Goal: Information Seeking & Learning: Find specific fact

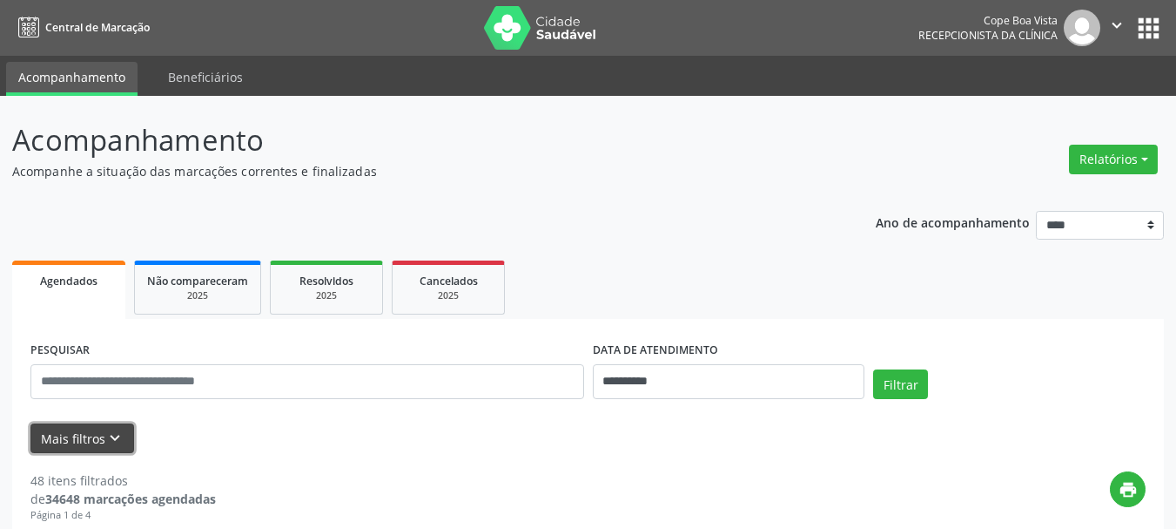
click at [107, 428] on icon "keyboard_arrow_down" at bounding box center [114, 437] width 19 height 19
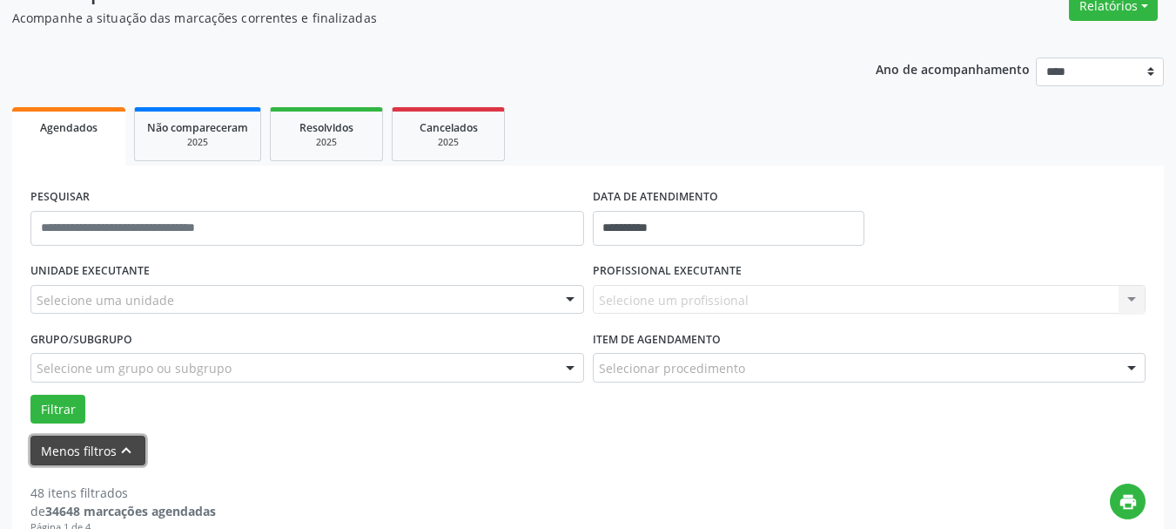
scroll to position [153, 0]
click at [196, 299] on div at bounding box center [307, 300] width 554 height 30
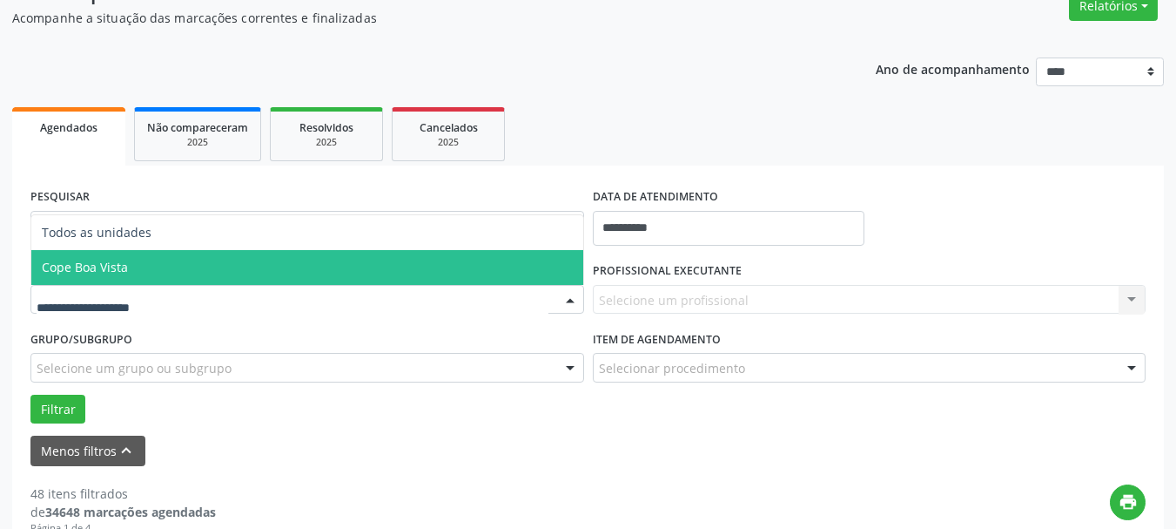
click at [197, 254] on span "Cope Boa Vista" at bounding box center [307, 267] width 552 height 35
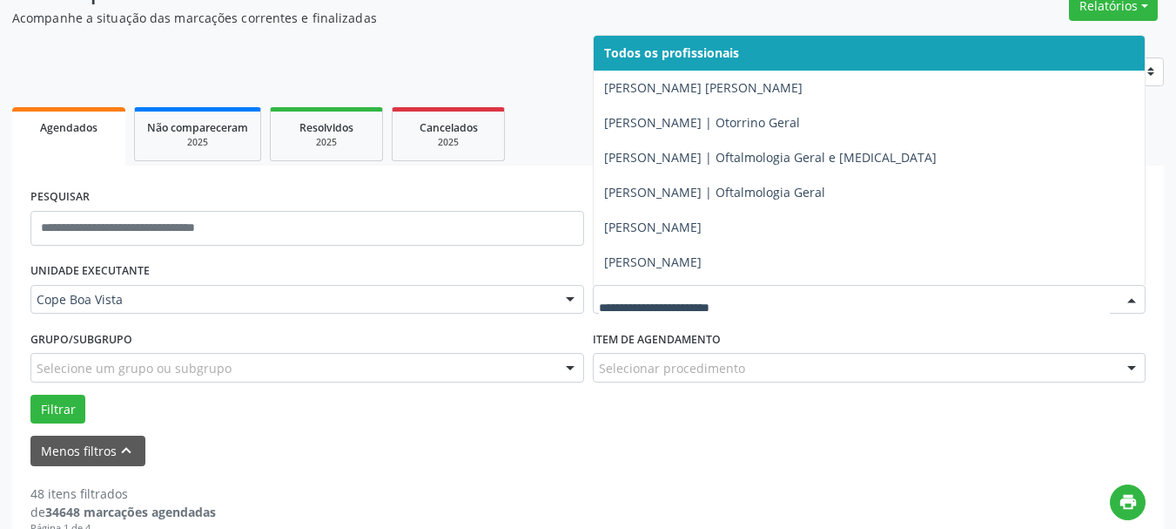
click at [738, 286] on div at bounding box center [870, 300] width 554 height 30
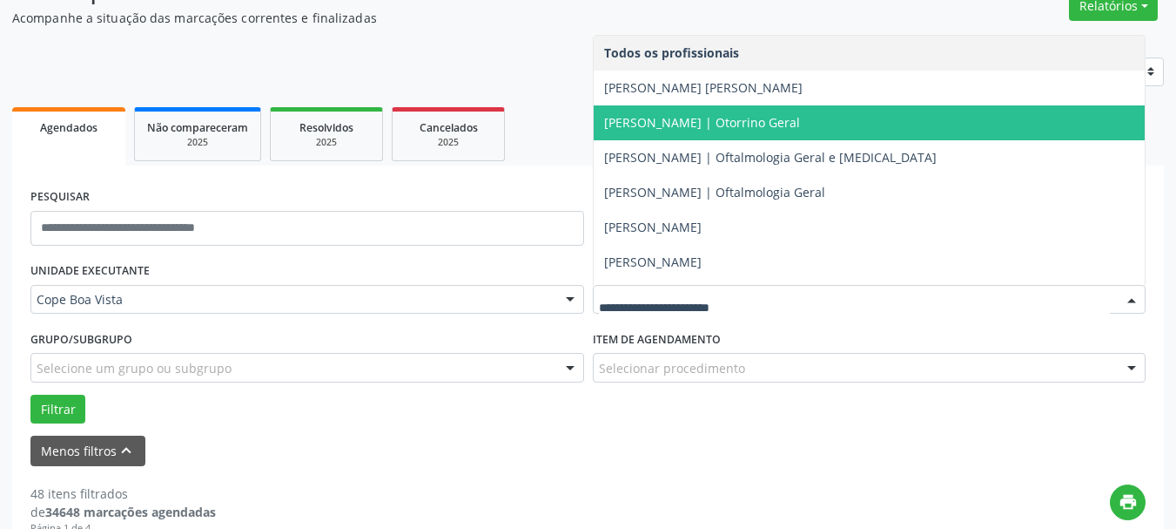
click at [697, 118] on span "[PERSON_NAME] | Otorrino Geral" at bounding box center [702, 122] width 196 height 17
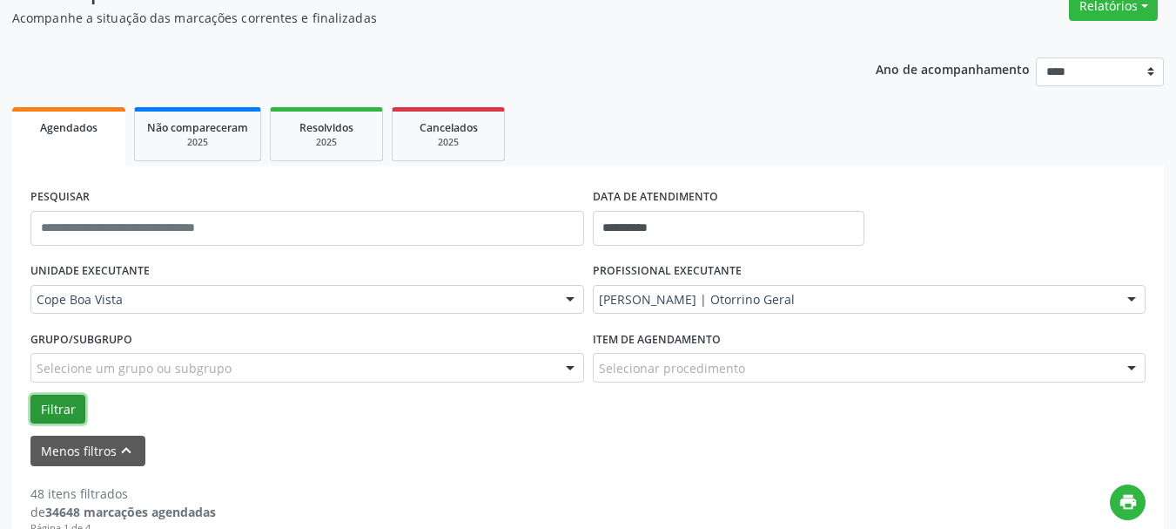
click at [60, 395] on button "Filtrar" at bounding box center [57, 409] width 55 height 30
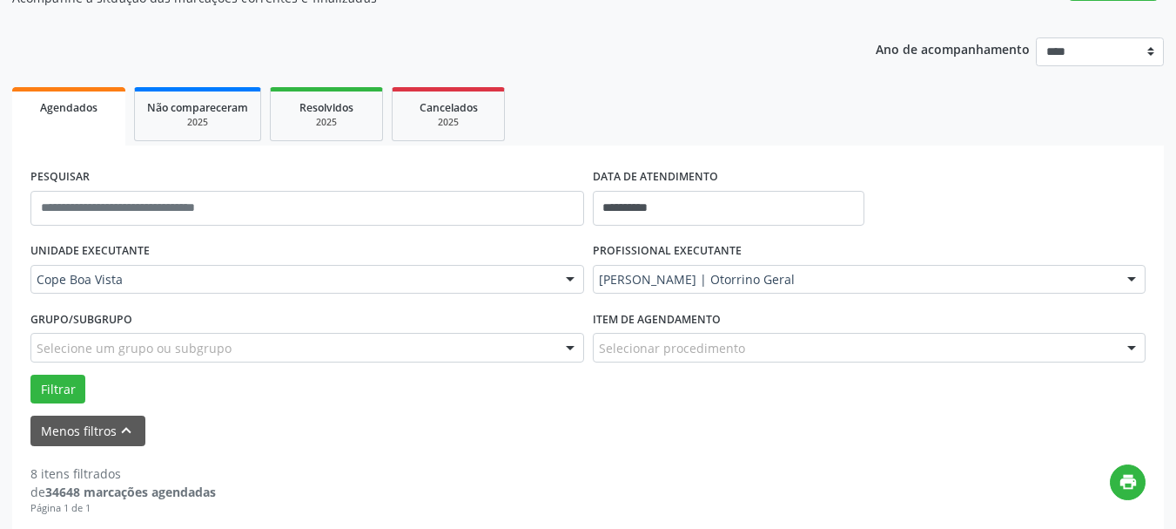
scroll to position [0, 0]
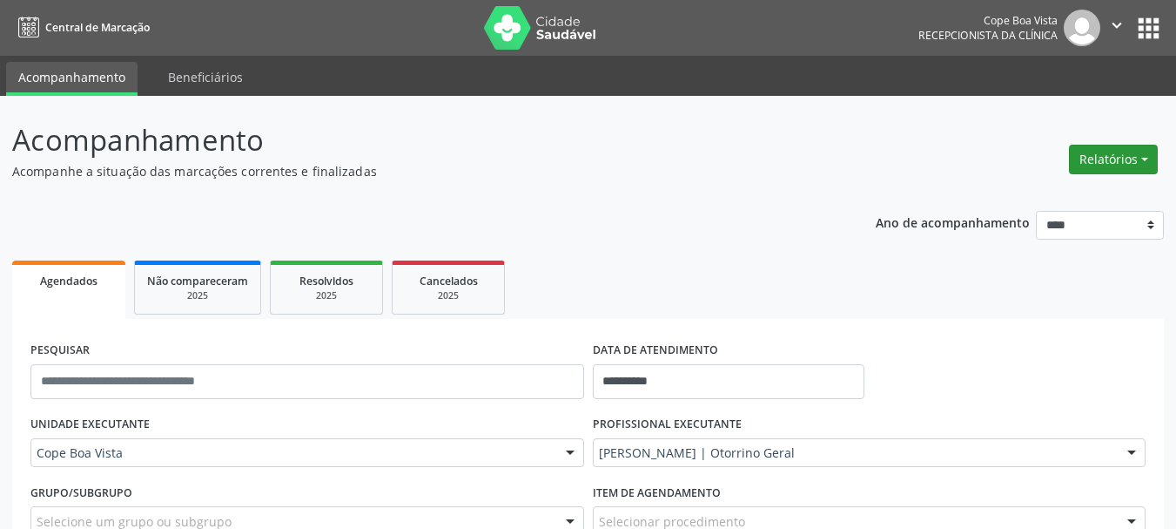
click at [1111, 155] on button "Relatórios" at bounding box center [1113, 160] width 89 height 30
click at [1088, 205] on link "Agendamentos" at bounding box center [1065, 197] width 187 height 24
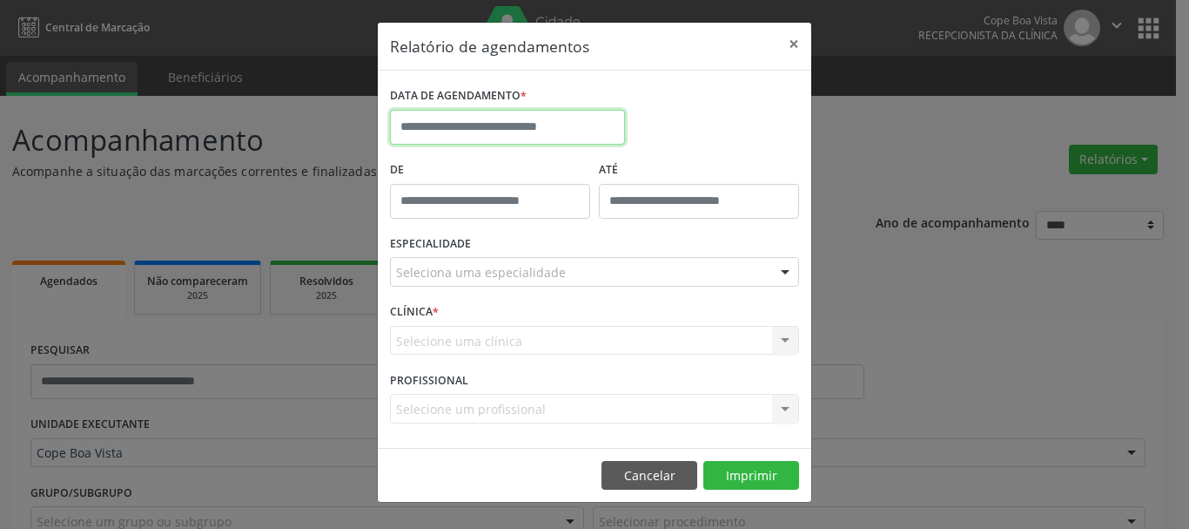
click at [540, 129] on input "text" at bounding box center [507, 127] width 235 height 35
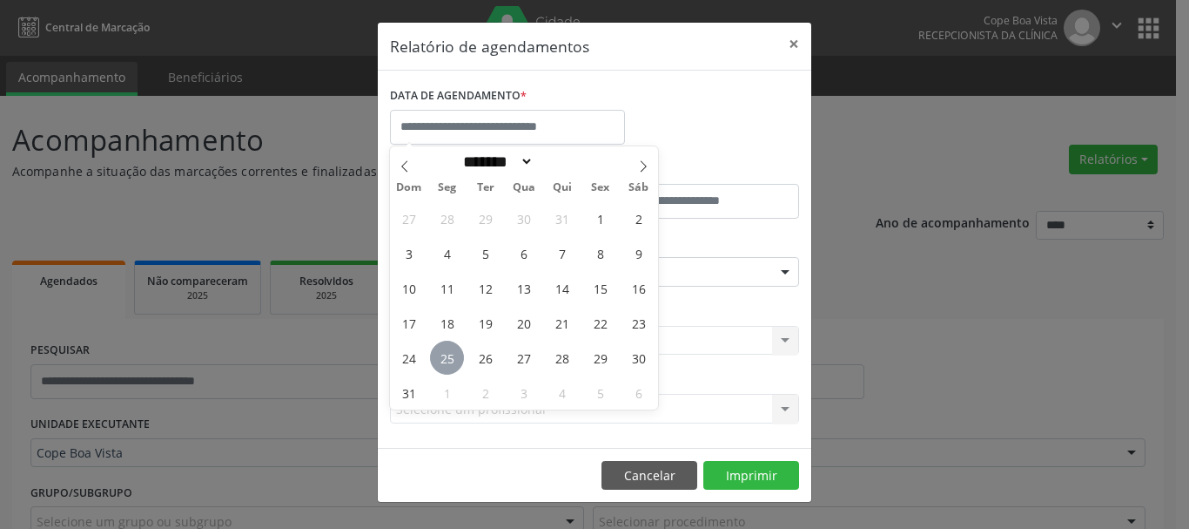
click at [454, 354] on span "25" at bounding box center [447, 357] width 34 height 34
type input "**********"
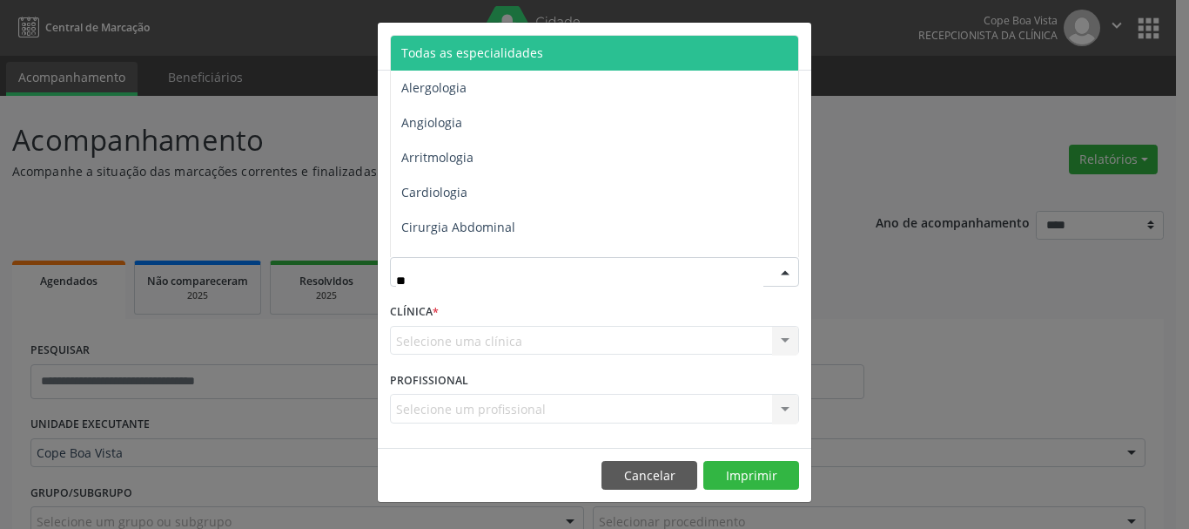
type input "***"
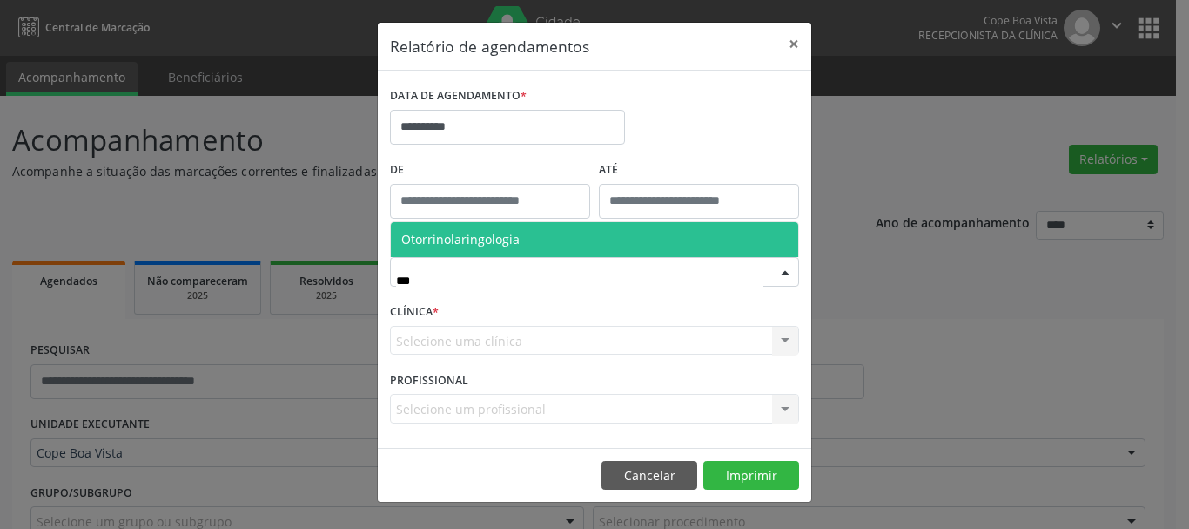
click at [547, 242] on span "Otorrinolaringologia" at bounding box center [594, 239] width 407 height 35
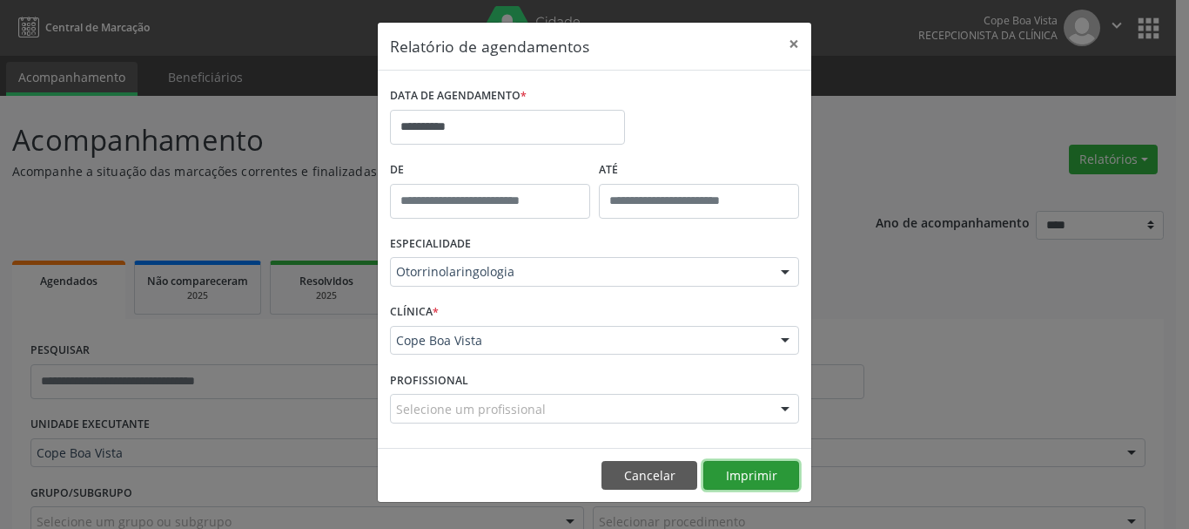
click at [762, 474] on button "Imprimir" at bounding box center [752, 476] width 96 height 30
click at [648, 476] on button "Cancelar" at bounding box center [650, 476] width 96 height 30
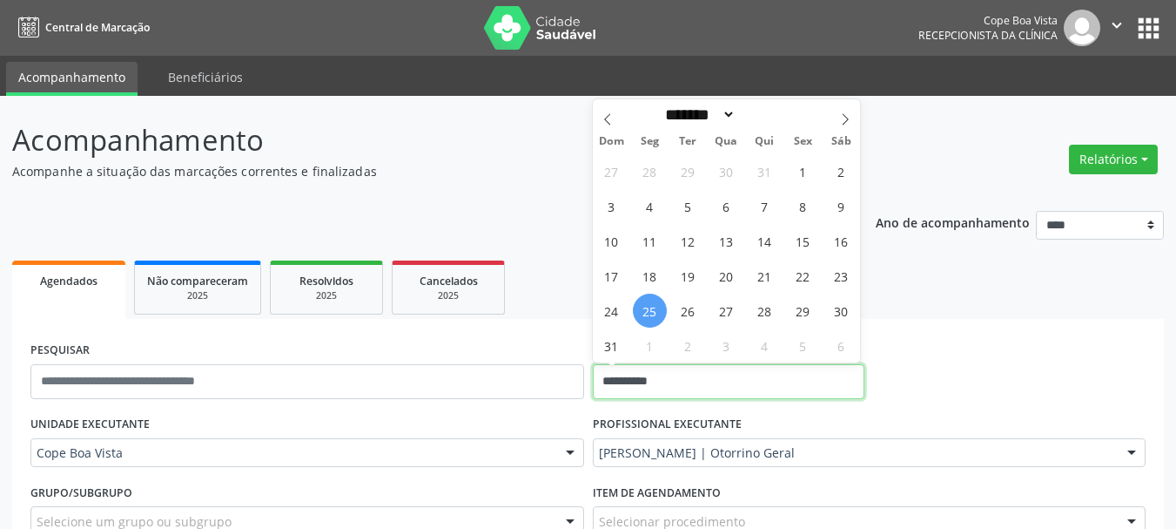
click at [660, 385] on input "**********" at bounding box center [729, 381] width 273 height 35
click at [729, 236] on span "13" at bounding box center [727, 241] width 34 height 34
type input "**********"
click at [728, 243] on span "13" at bounding box center [727, 241] width 34 height 34
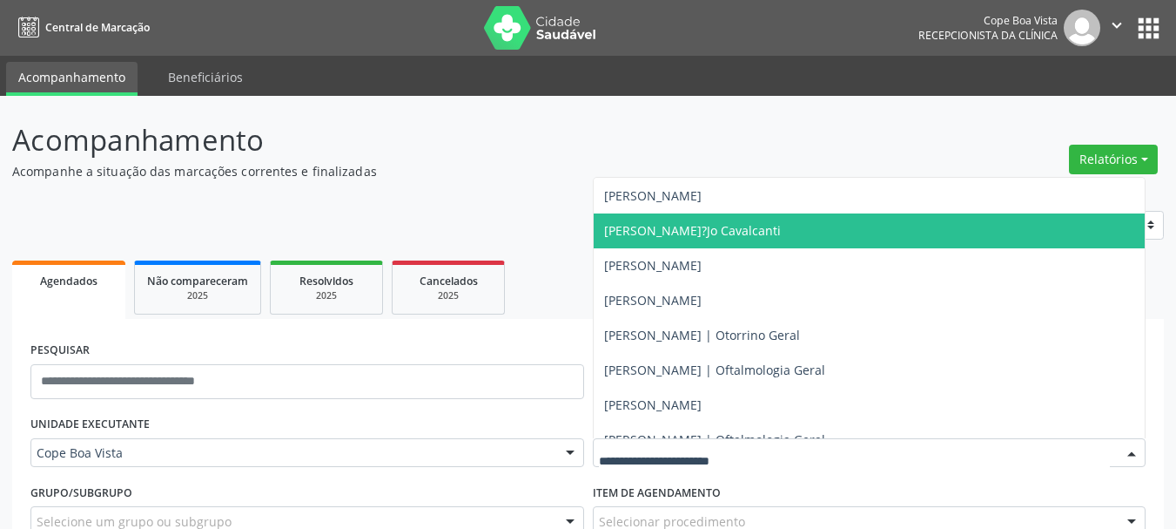
scroll to position [348, 0]
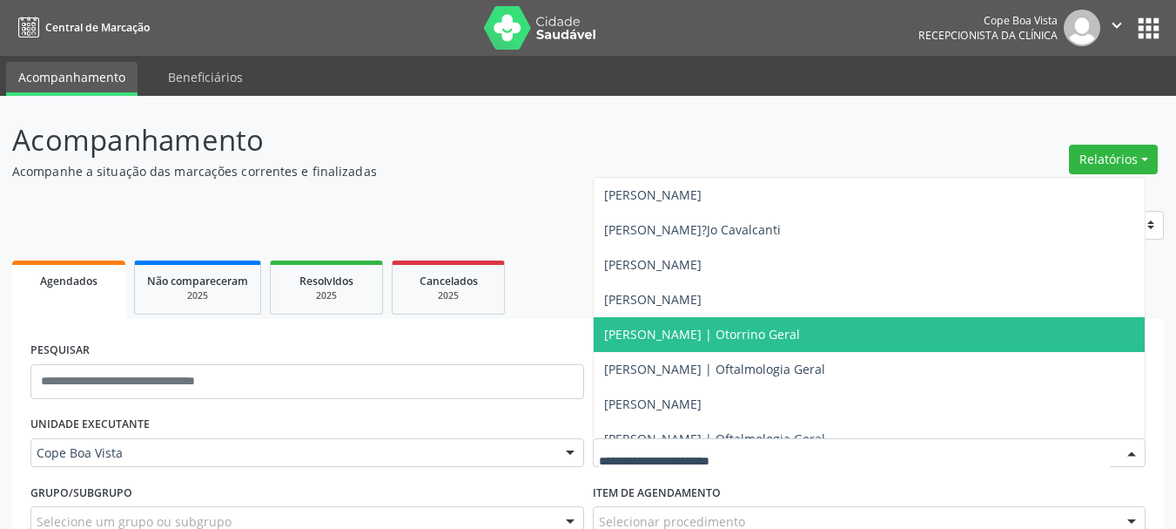
click at [705, 324] on span "[PERSON_NAME] | Otorrino Geral" at bounding box center [870, 334] width 552 height 35
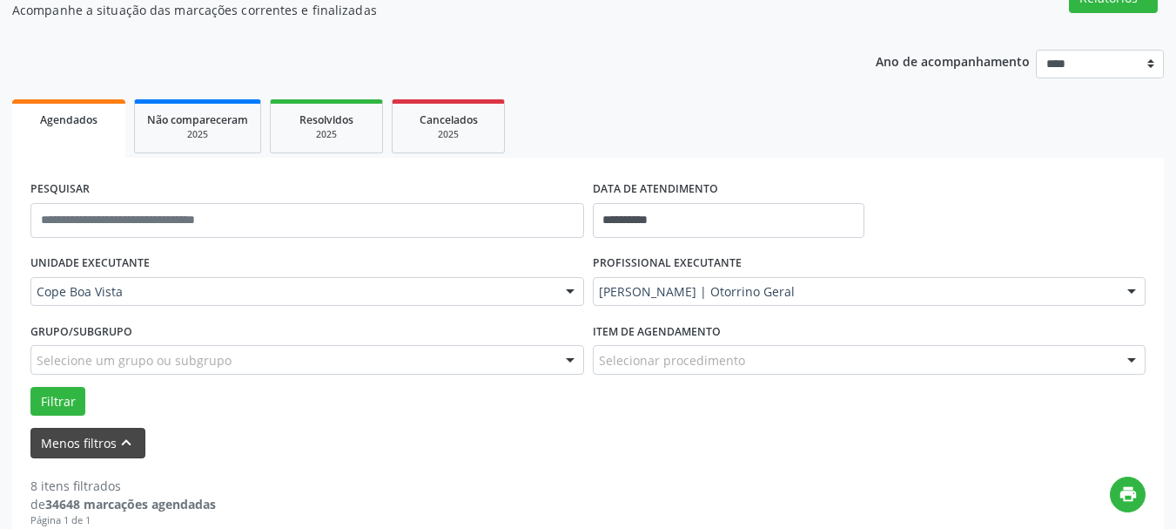
scroll to position [174, 0]
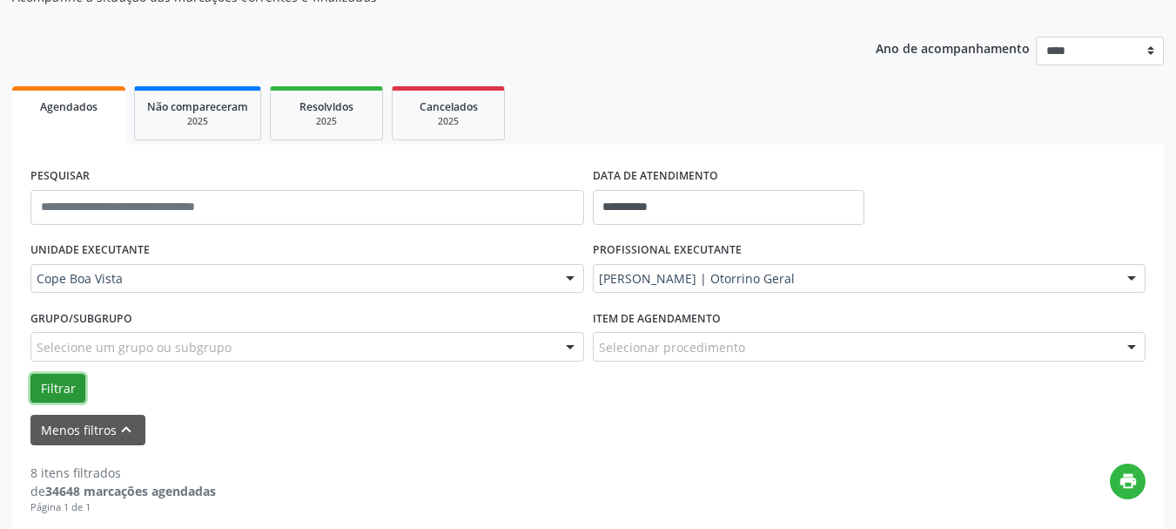
click at [52, 394] on button "Filtrar" at bounding box center [57, 389] width 55 height 30
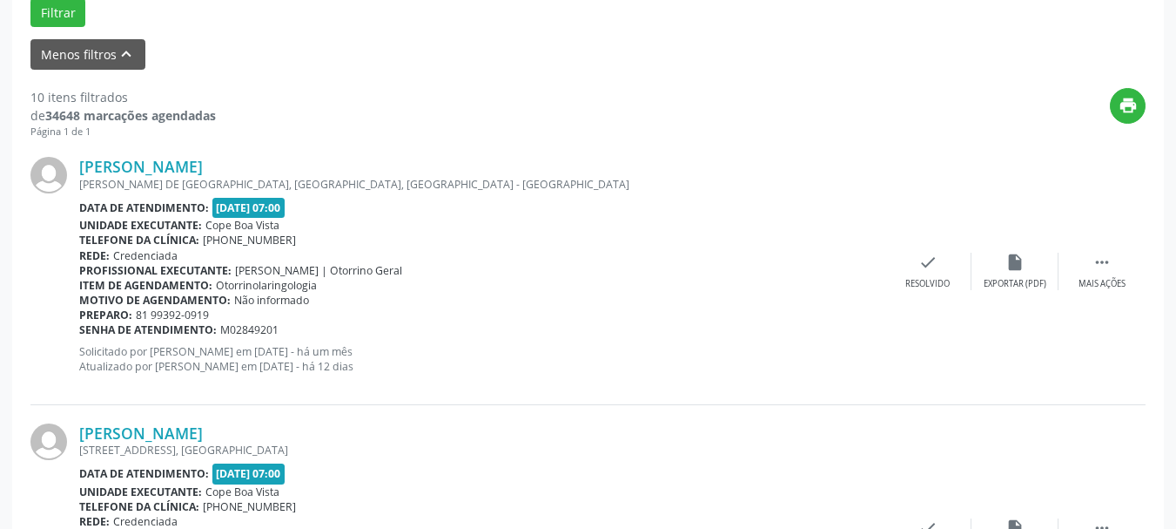
scroll to position [580, 0]
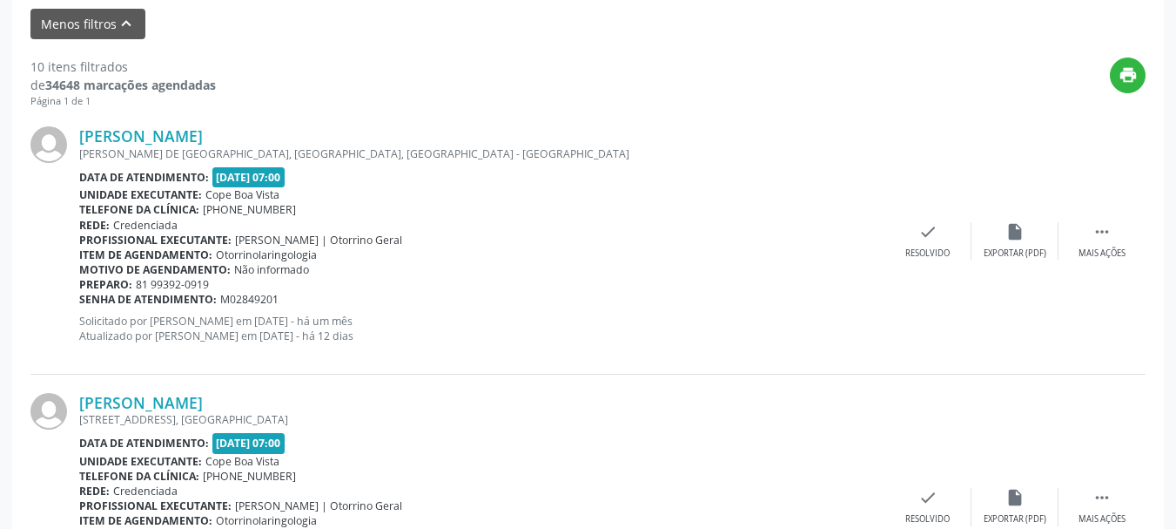
click at [262, 125] on div "[PERSON_NAME] [PERSON_NAME][GEOGRAPHIC_DATA], [GEOGRAPHIC_DATA], [GEOGRAPHIC_DA…" at bounding box center [587, 241] width 1115 height 266
click at [203, 132] on link "[PERSON_NAME]" at bounding box center [141, 135] width 124 height 19
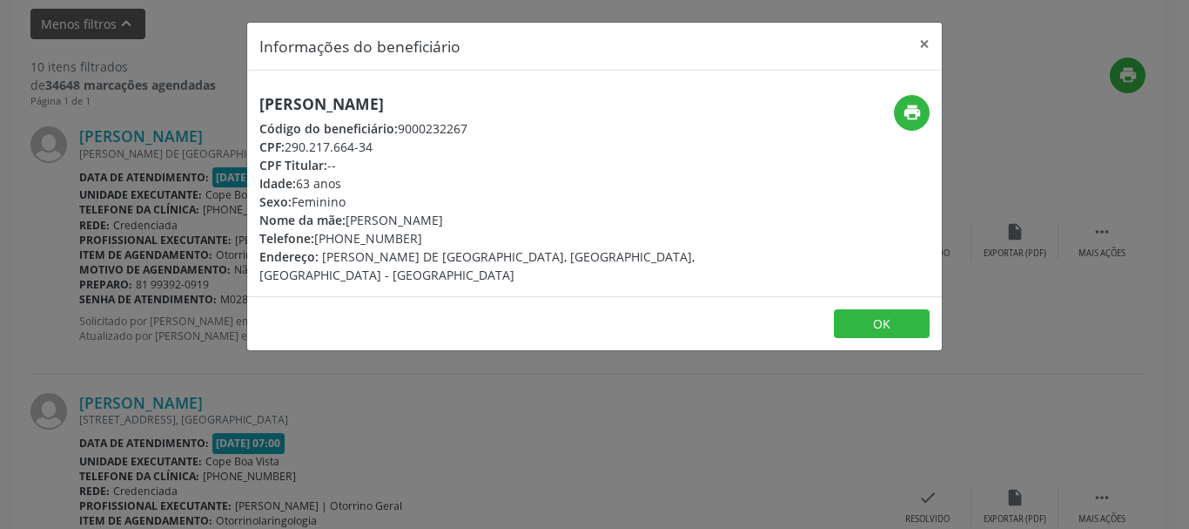
drag, startPoint x: 287, startPoint y: 149, endPoint x: 378, endPoint y: 143, distance: 90.8
click at [378, 143] on div "CPF: 290.217.664-34" at bounding box center [478, 147] width 439 height 18
copy div "290.217.664-34"
drag, startPoint x: 321, startPoint y: 261, endPoint x: 646, endPoint y: 253, distance: 324.9
click at [646, 253] on div "[PERSON_NAME] Código do beneficiário: 9000232267 CPF: 290.217.664-34 CPF Titula…" at bounding box center [478, 189] width 463 height 189
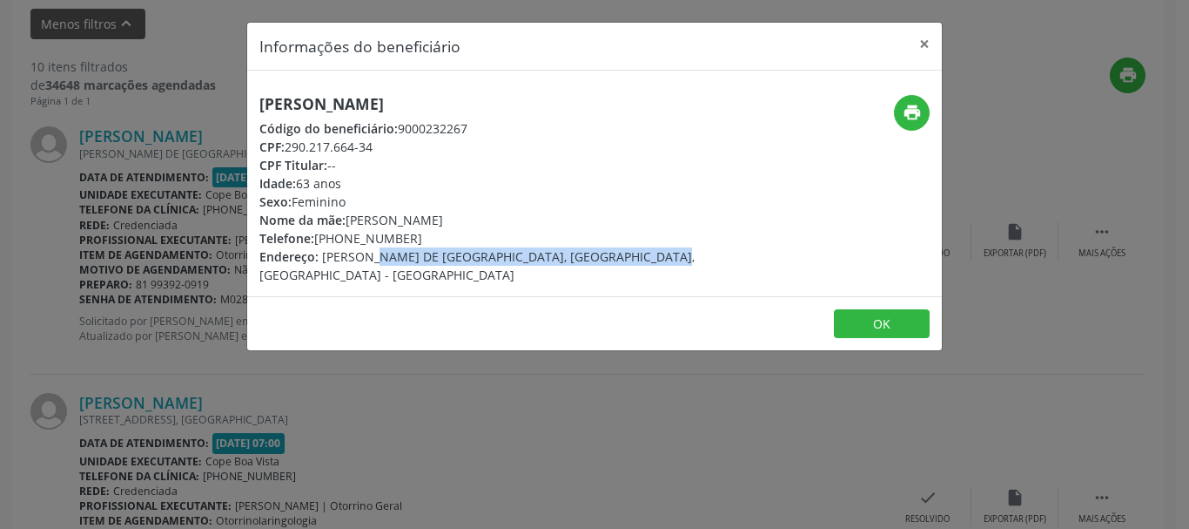
copy span "[PERSON_NAME] DE [GEOGRAPHIC_DATA], [GEOGRAPHIC_DATA], [GEOGRAPHIC_DATA] - [GEO…"
drag, startPoint x: 286, startPoint y: 148, endPoint x: 375, endPoint y: 141, distance: 89.1
click at [375, 141] on div "CPF: 290.217.664-34" at bounding box center [478, 147] width 439 height 18
copy div "290.217.664-34"
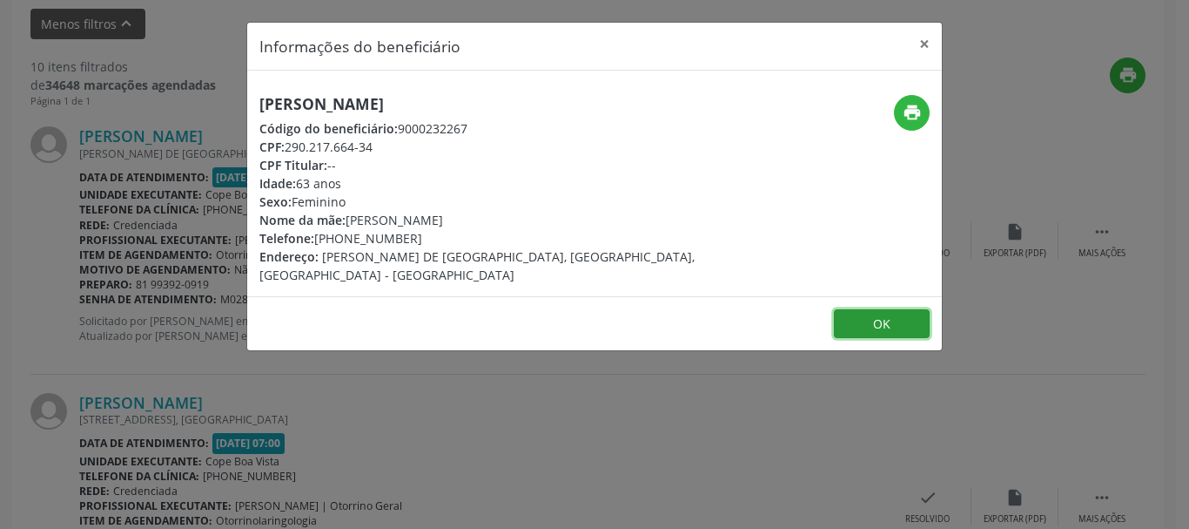
click at [902, 309] on button "OK" at bounding box center [882, 324] width 96 height 30
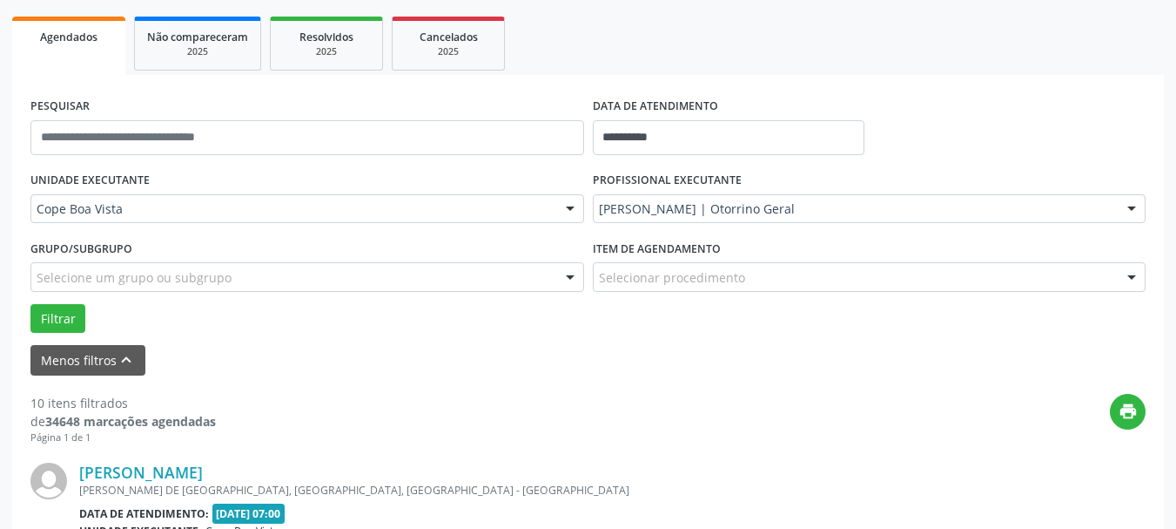
scroll to position [232, 0]
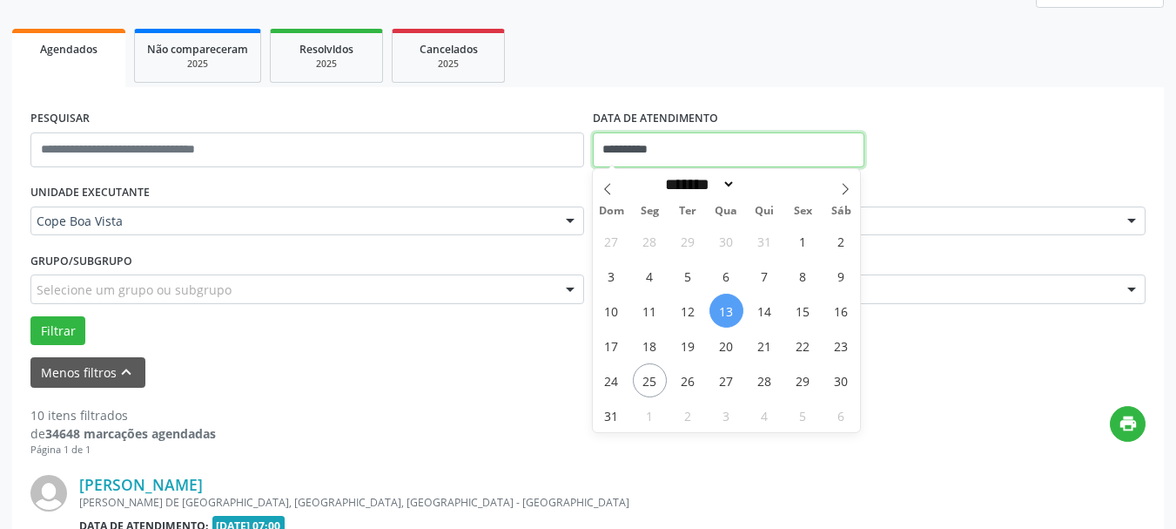
click at [706, 157] on input "**********" at bounding box center [729, 149] width 273 height 35
click at [706, 158] on input "**********" at bounding box center [729, 149] width 273 height 35
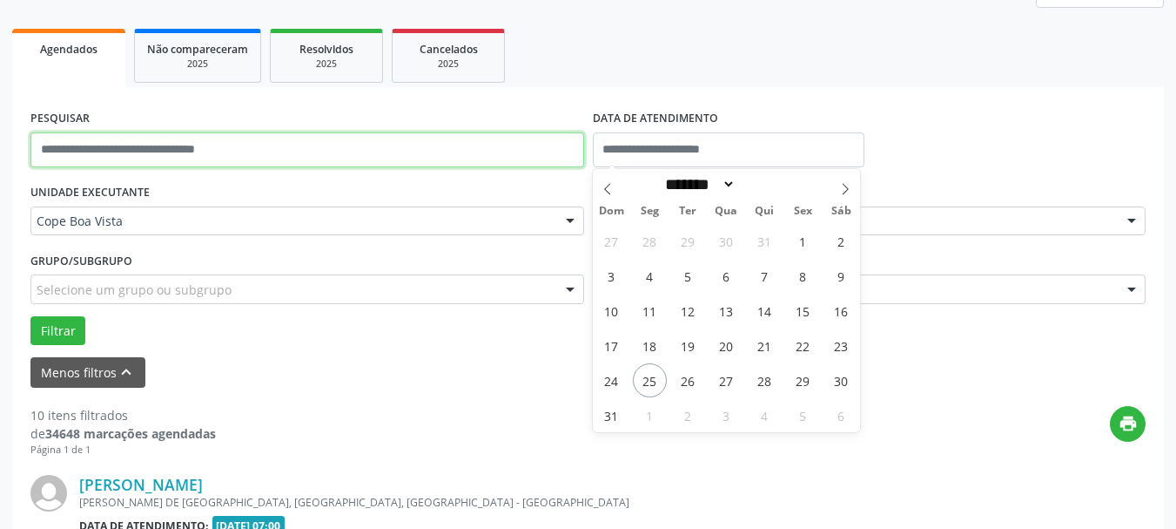
click at [248, 159] on input "text" at bounding box center [307, 149] width 554 height 35
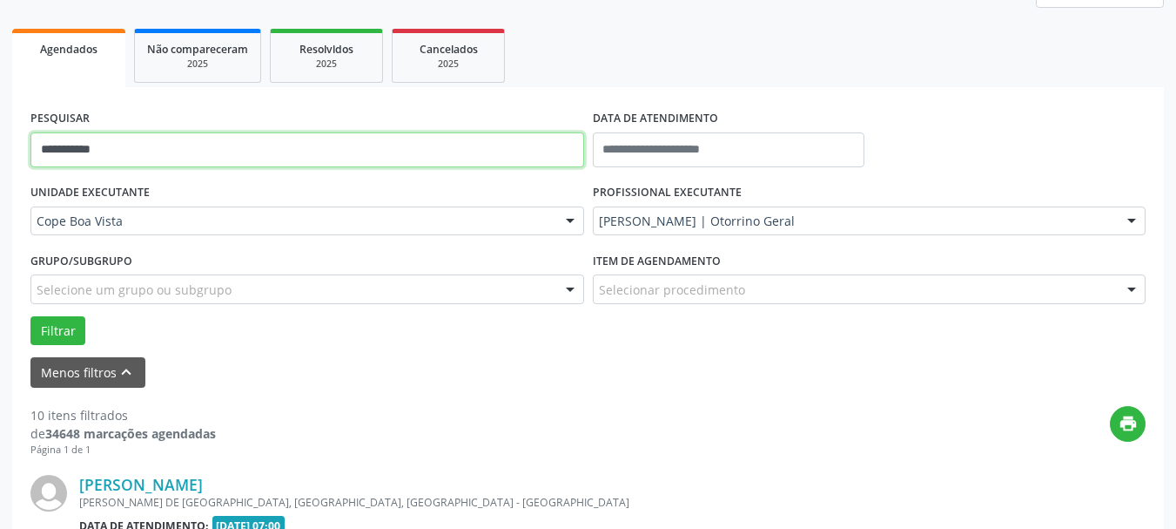
type input "**********"
click at [30, 316] on button "Filtrar" at bounding box center [57, 331] width 55 height 30
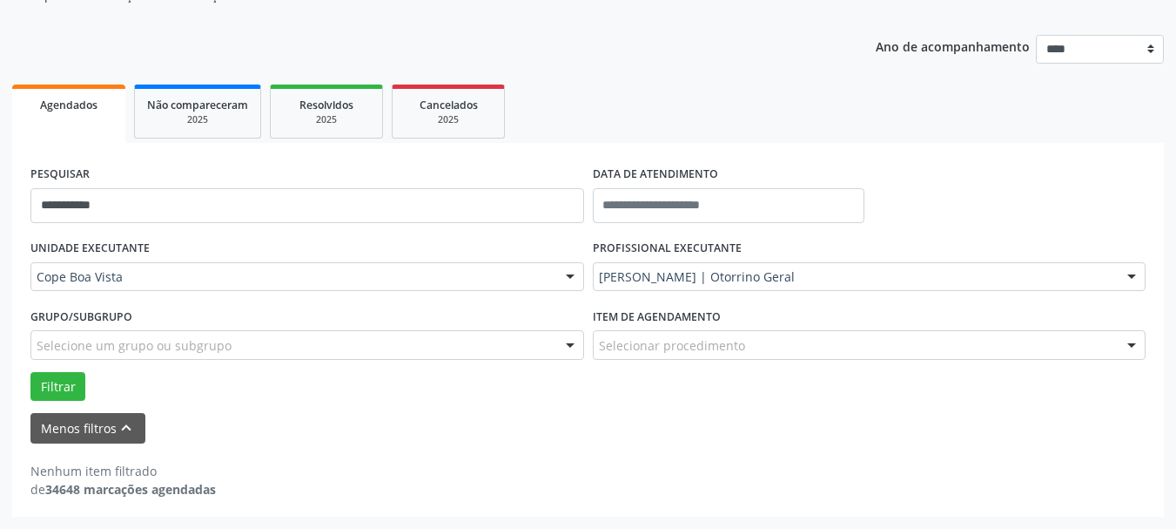
click at [701, 236] on label "PROFISSIONAL EXECUTANTE" at bounding box center [667, 248] width 149 height 27
click at [681, 269] on div "[PERSON_NAME] | Otorrino Geral" at bounding box center [870, 277] width 554 height 30
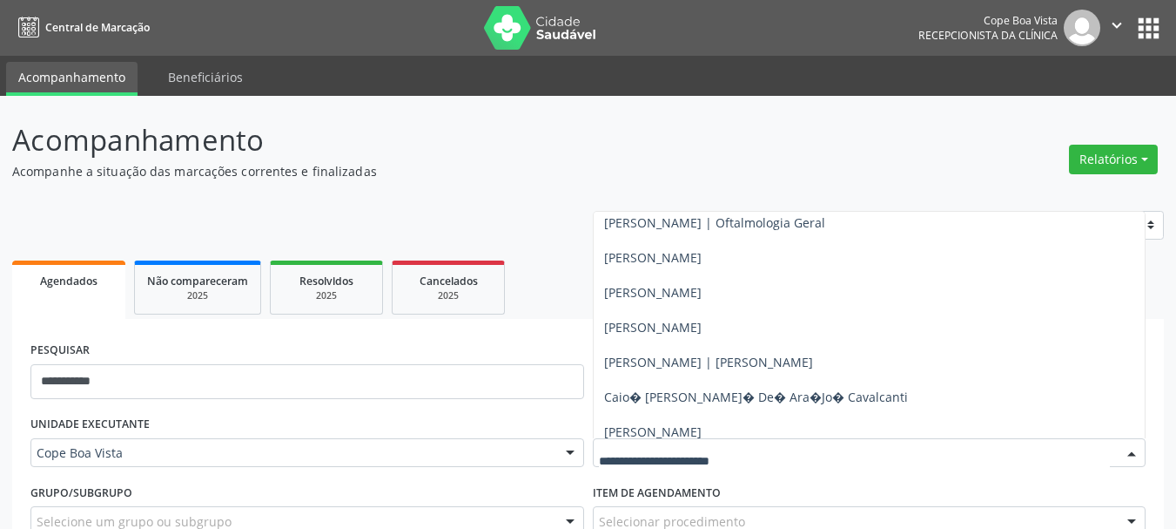
scroll to position [0, 0]
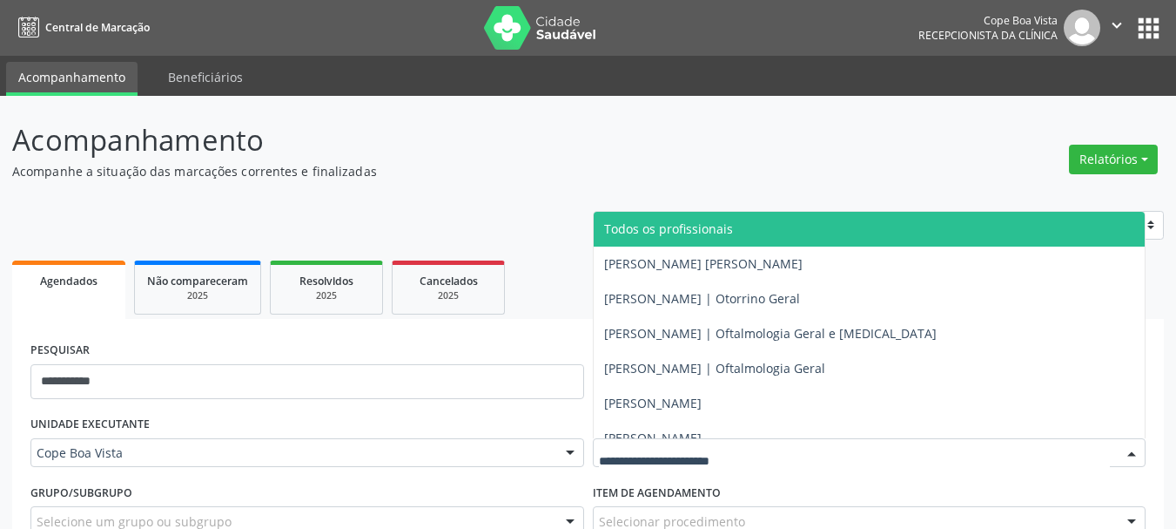
click at [664, 226] on span "Todos os profissionais" at bounding box center [668, 228] width 129 height 17
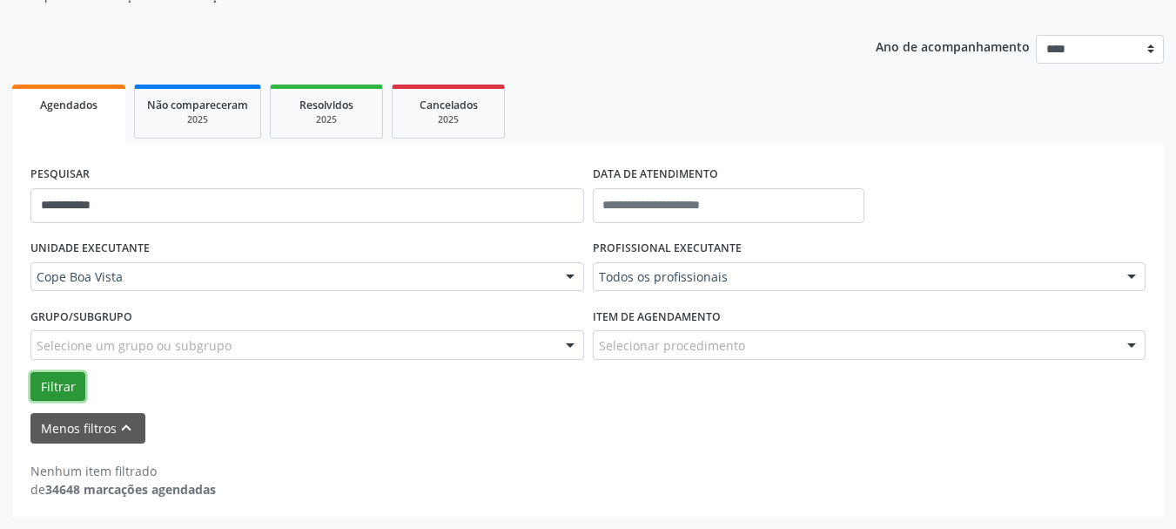
click at [39, 384] on button "Filtrar" at bounding box center [57, 387] width 55 height 30
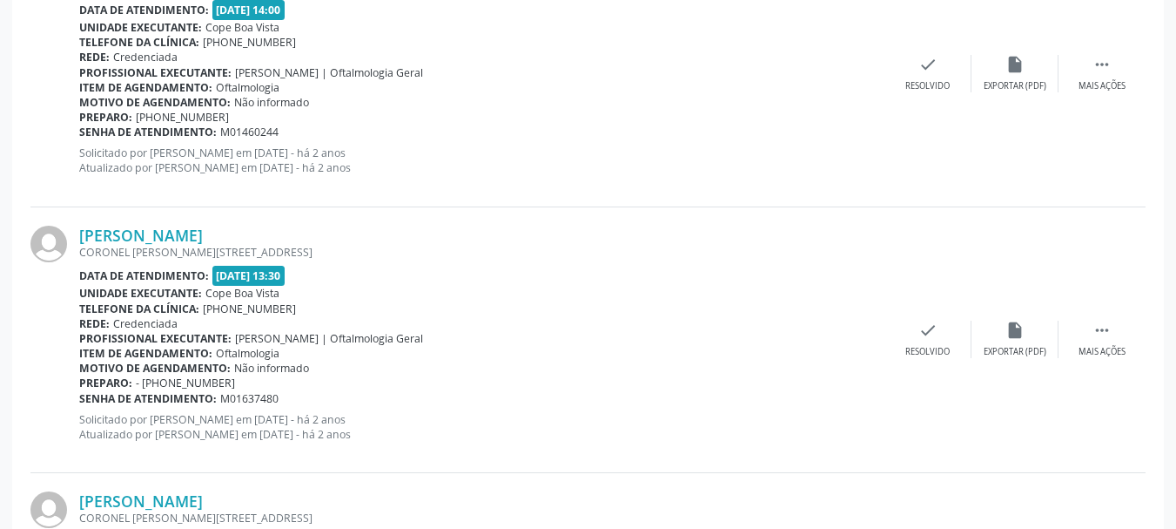
scroll to position [1518, 0]
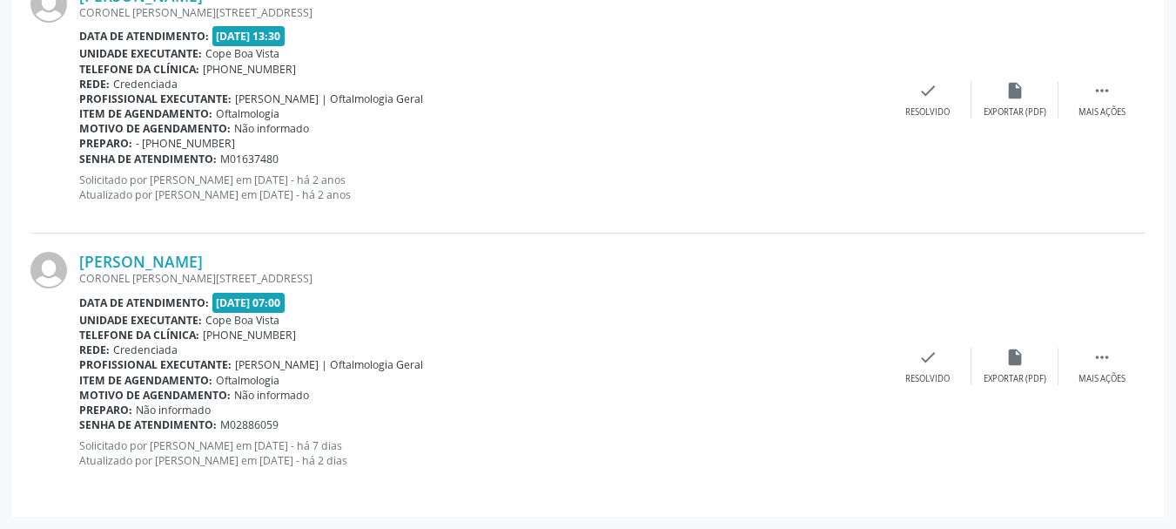
click at [254, 249] on div "[PERSON_NAME] [STREET_ADDRESS][PERSON_NAME] Data de atendimento: [DATE] 07:00 U…" at bounding box center [587, 365] width 1115 height 265
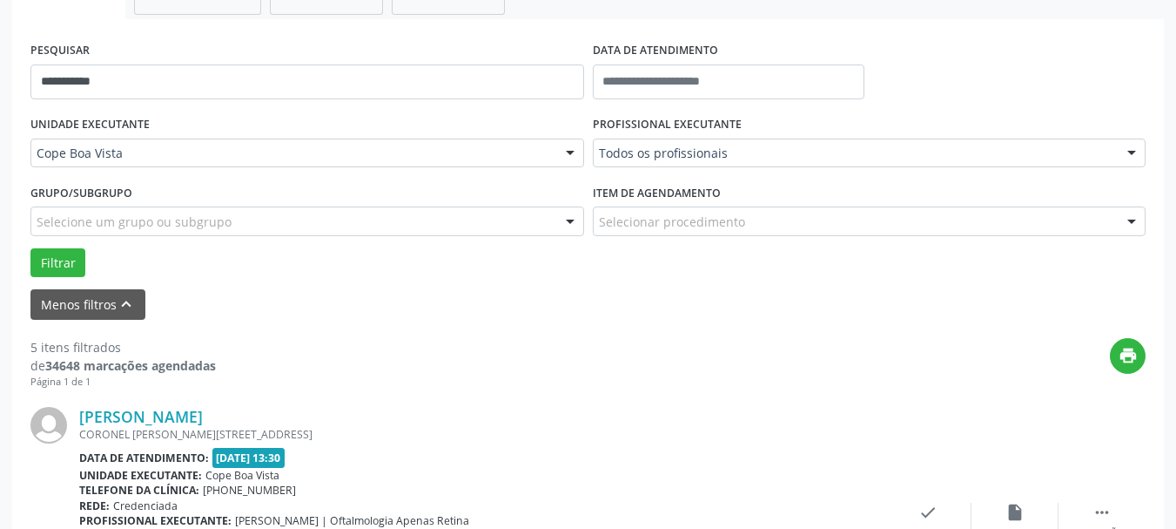
scroll to position [0, 0]
